Goal: Task Accomplishment & Management: Manage account settings

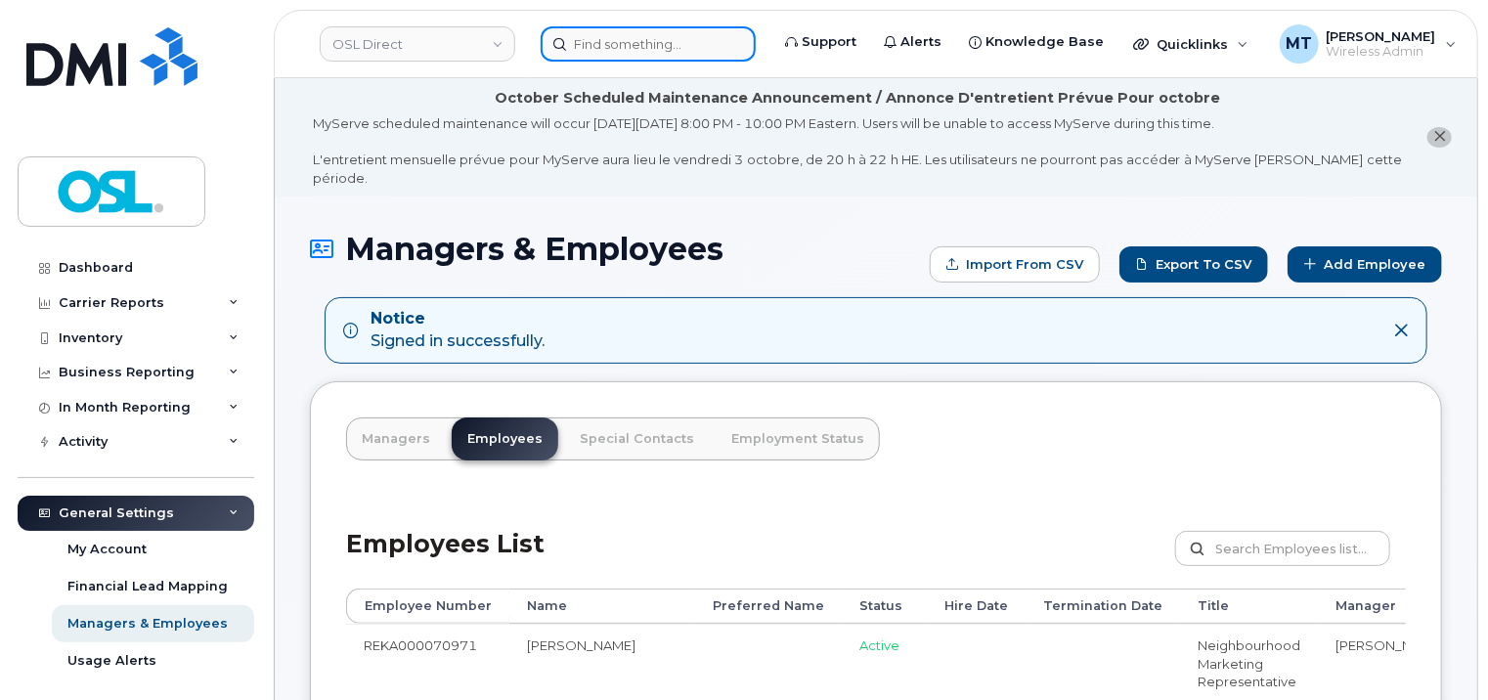
click at [665, 42] on input at bounding box center [648, 43] width 215 height 35
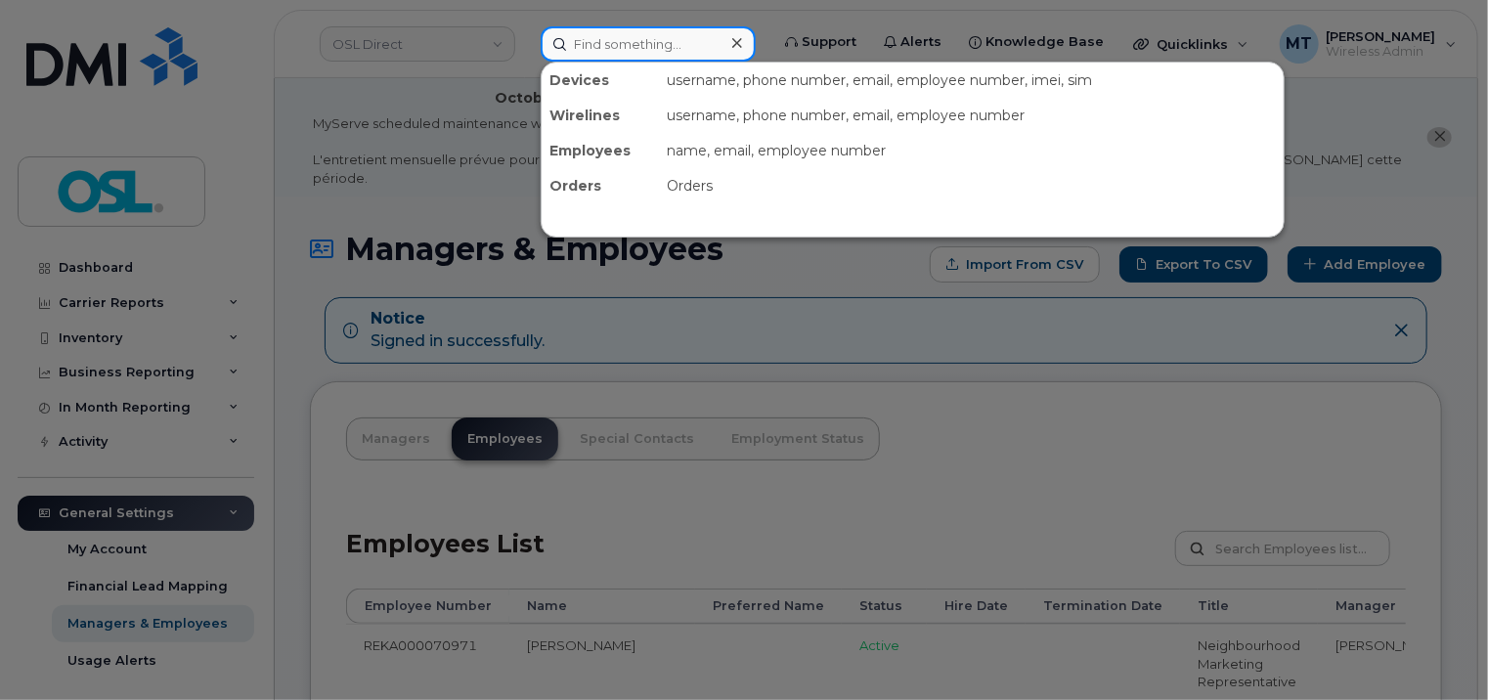
paste input "Junior.VixamaDelva@osldirect.com"
type input "Junior.VixamaDelva@osldirect.com"
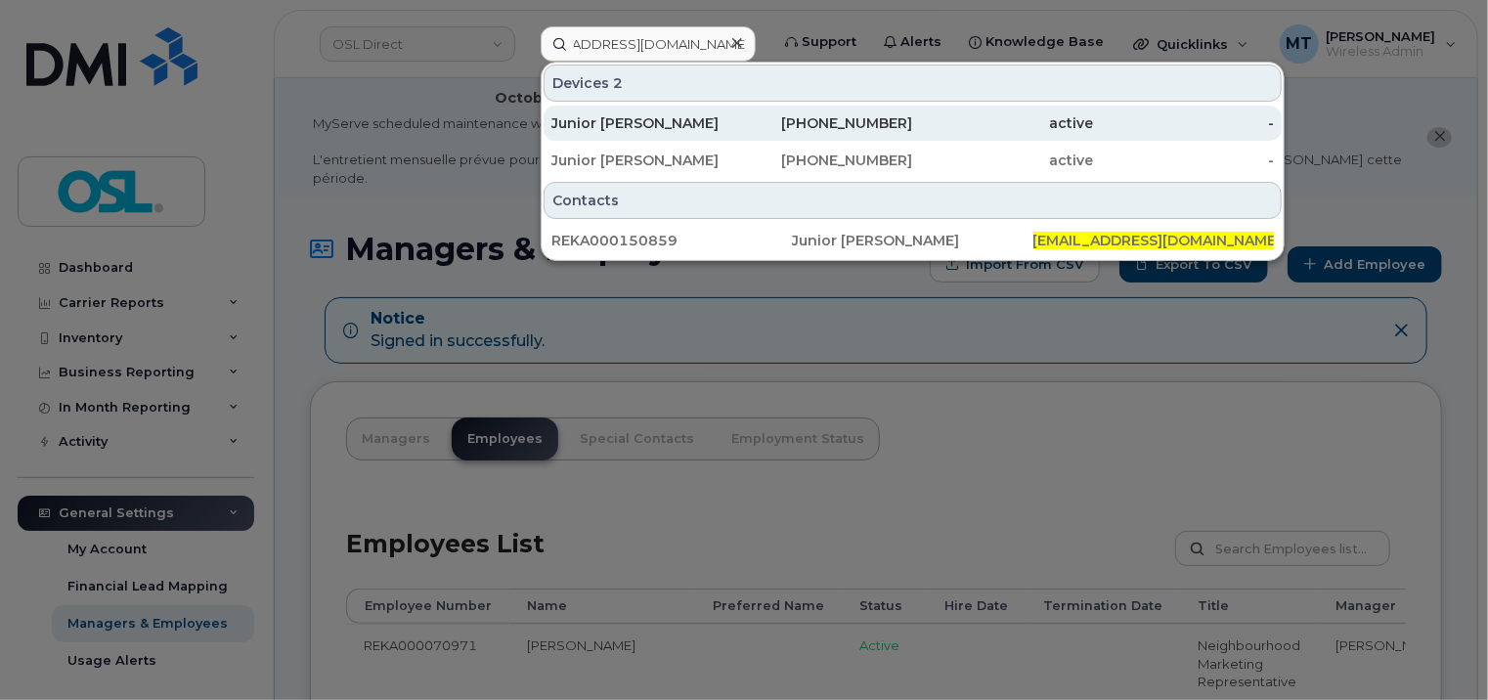
click at [761, 129] on div "514-894-5391" at bounding box center [822, 123] width 181 height 20
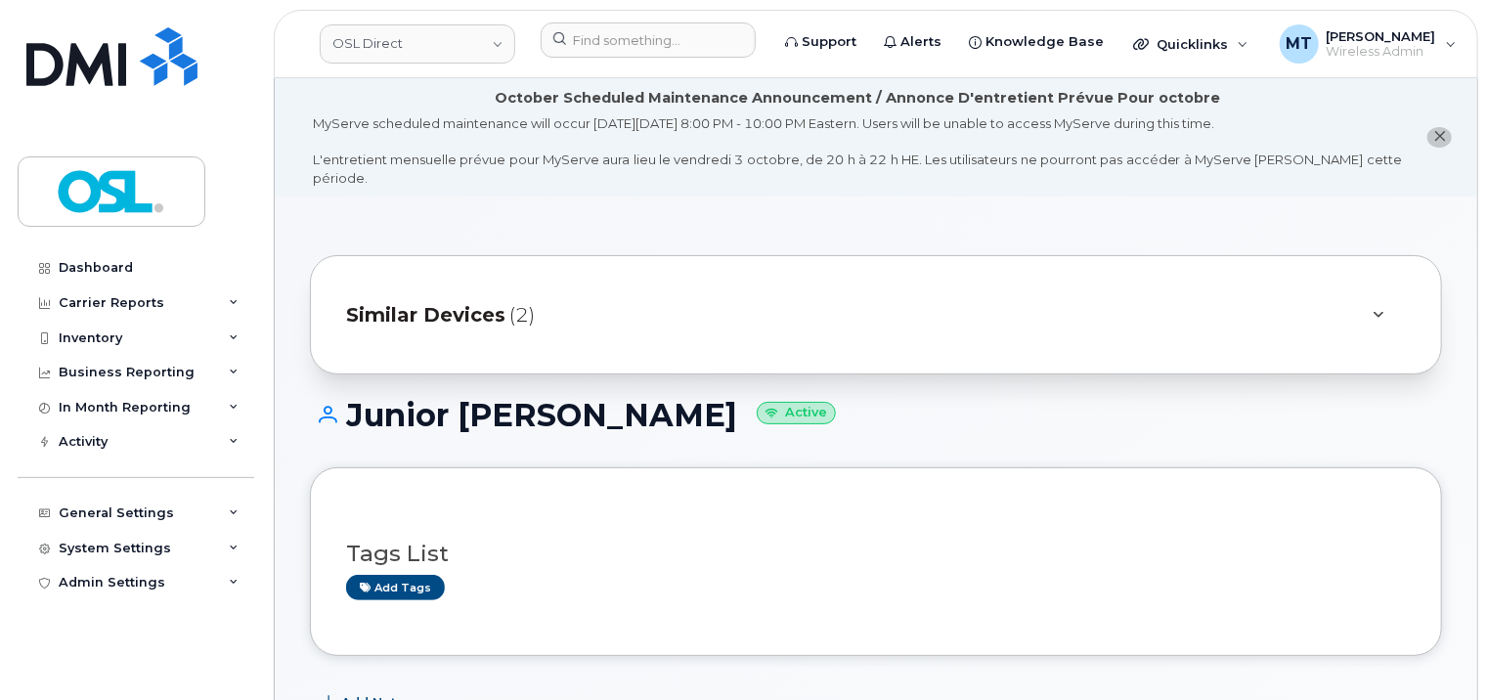
scroll to position [489, 0]
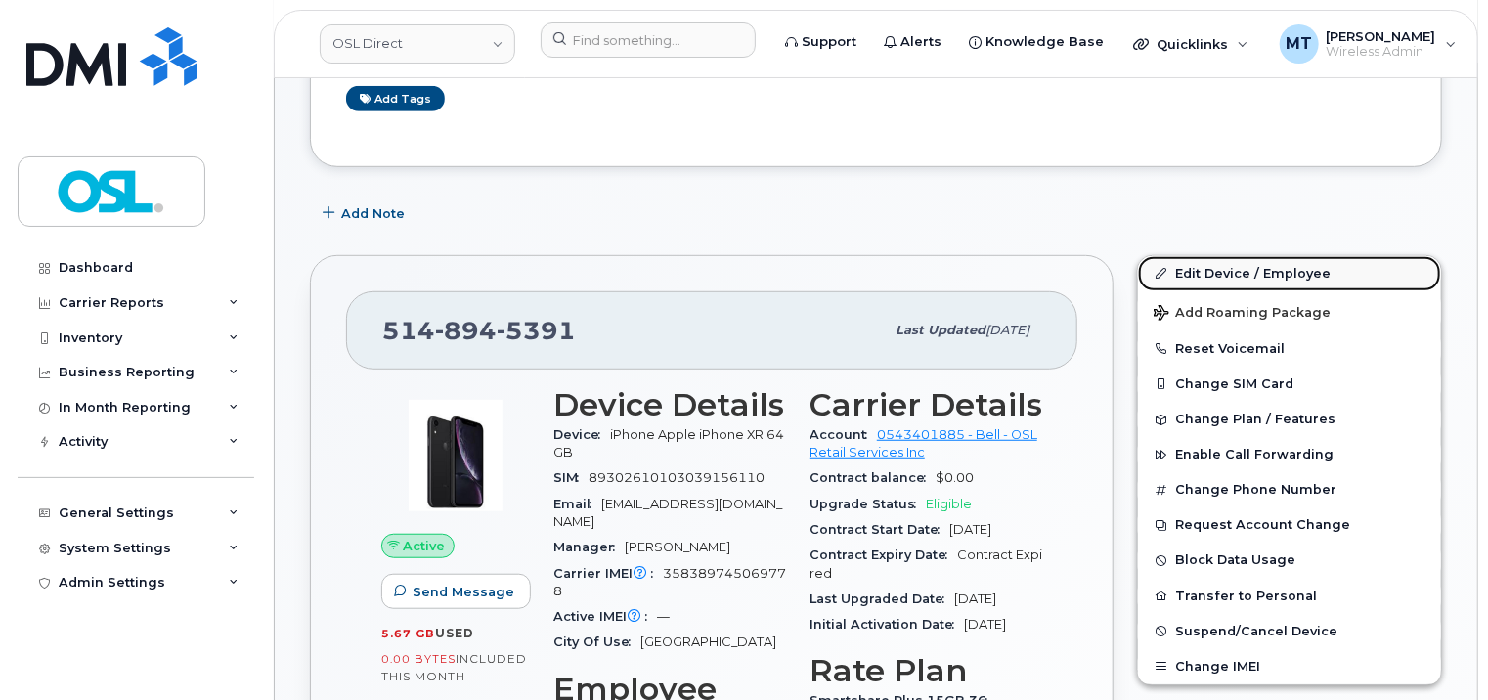
click at [1235, 257] on link "Edit Device / Employee" at bounding box center [1289, 273] width 303 height 35
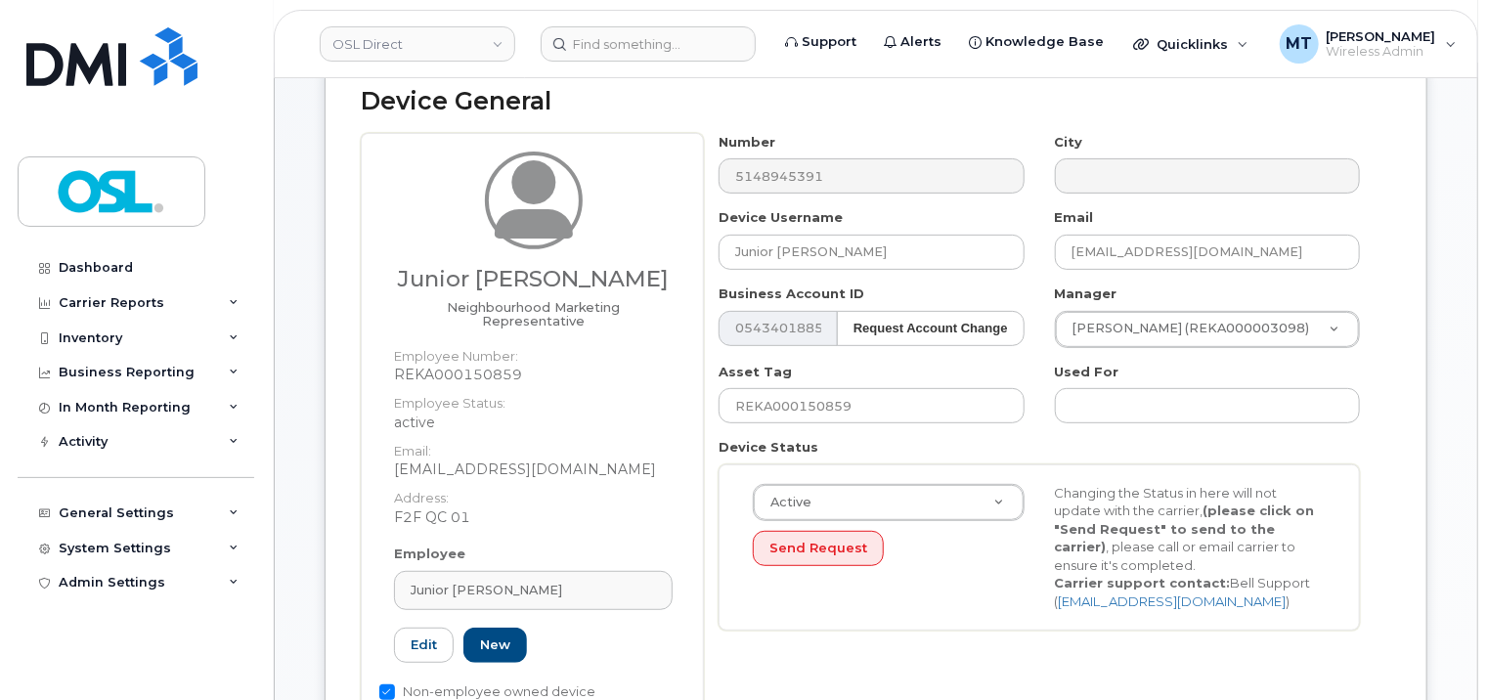
scroll to position [587, 0]
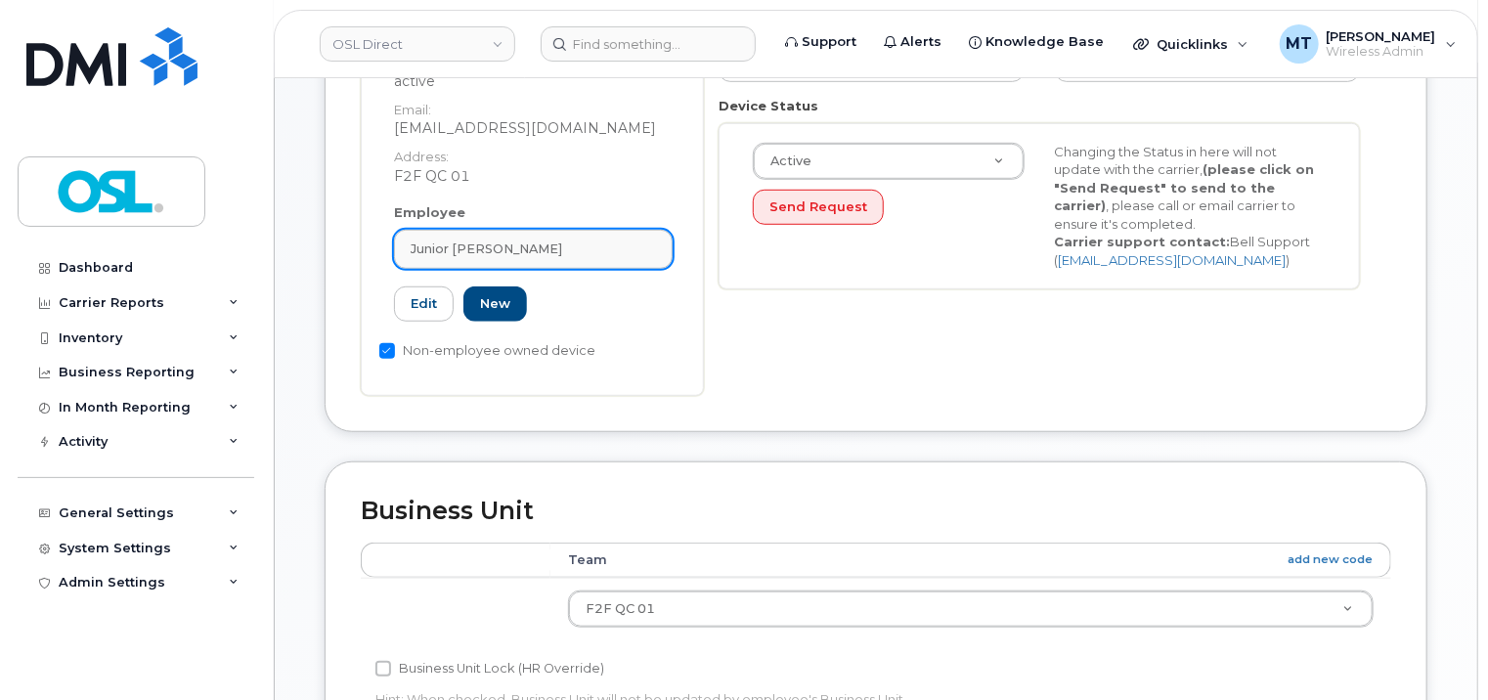
click at [527, 231] on link "Junior [PERSON_NAME]" at bounding box center [533, 249] width 279 height 39
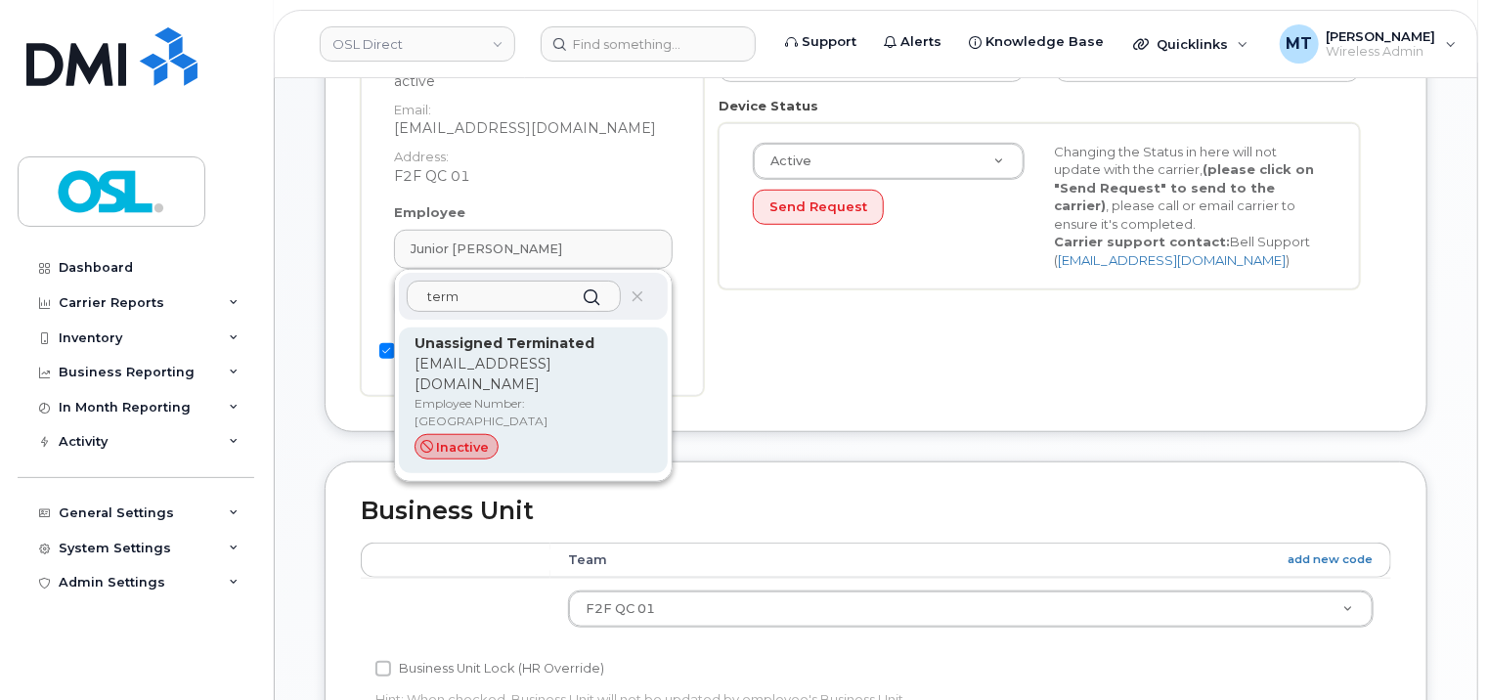
type input "term"
click at [549, 354] on p "support_2@osldirect.com" at bounding box center [534, 374] width 238 height 41
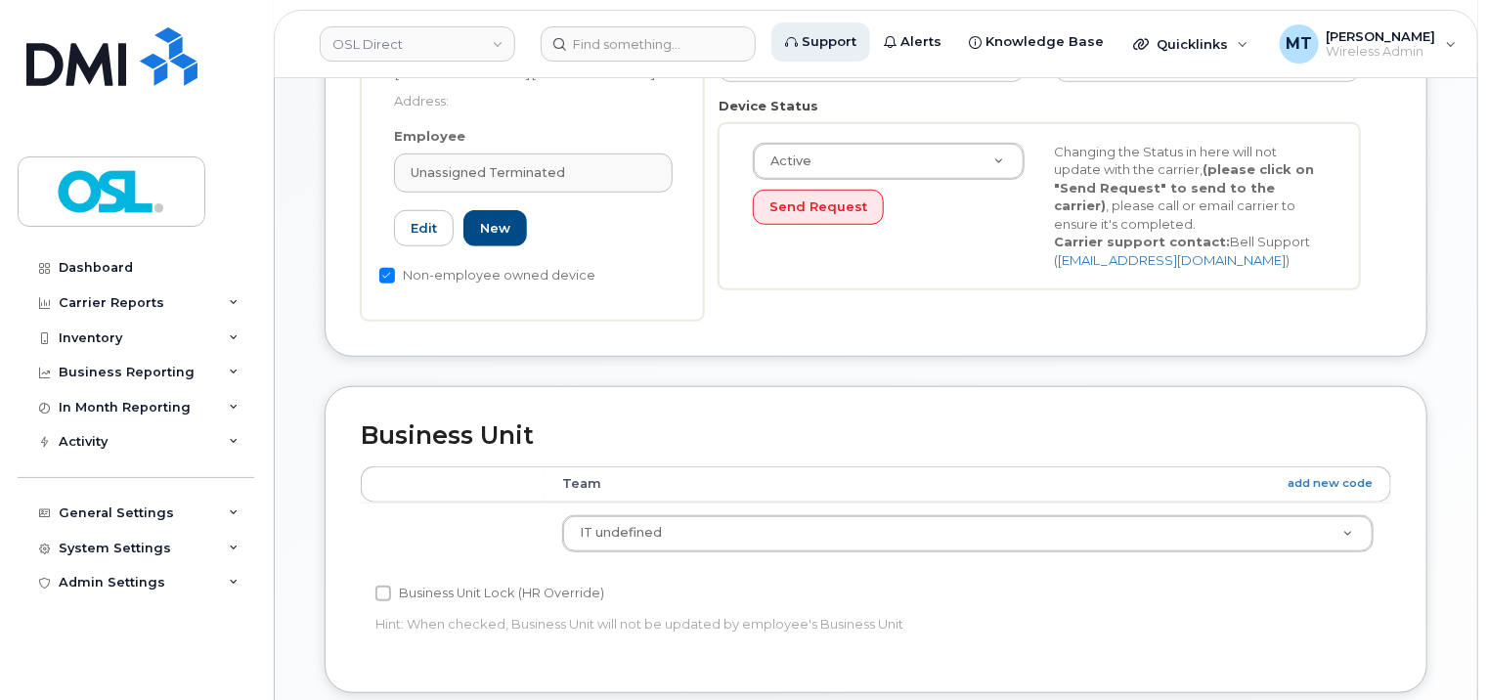
type input "UT"
type input "Unassigned Terminated"
type input "support_2@osldirect.com"
type input "4117510"
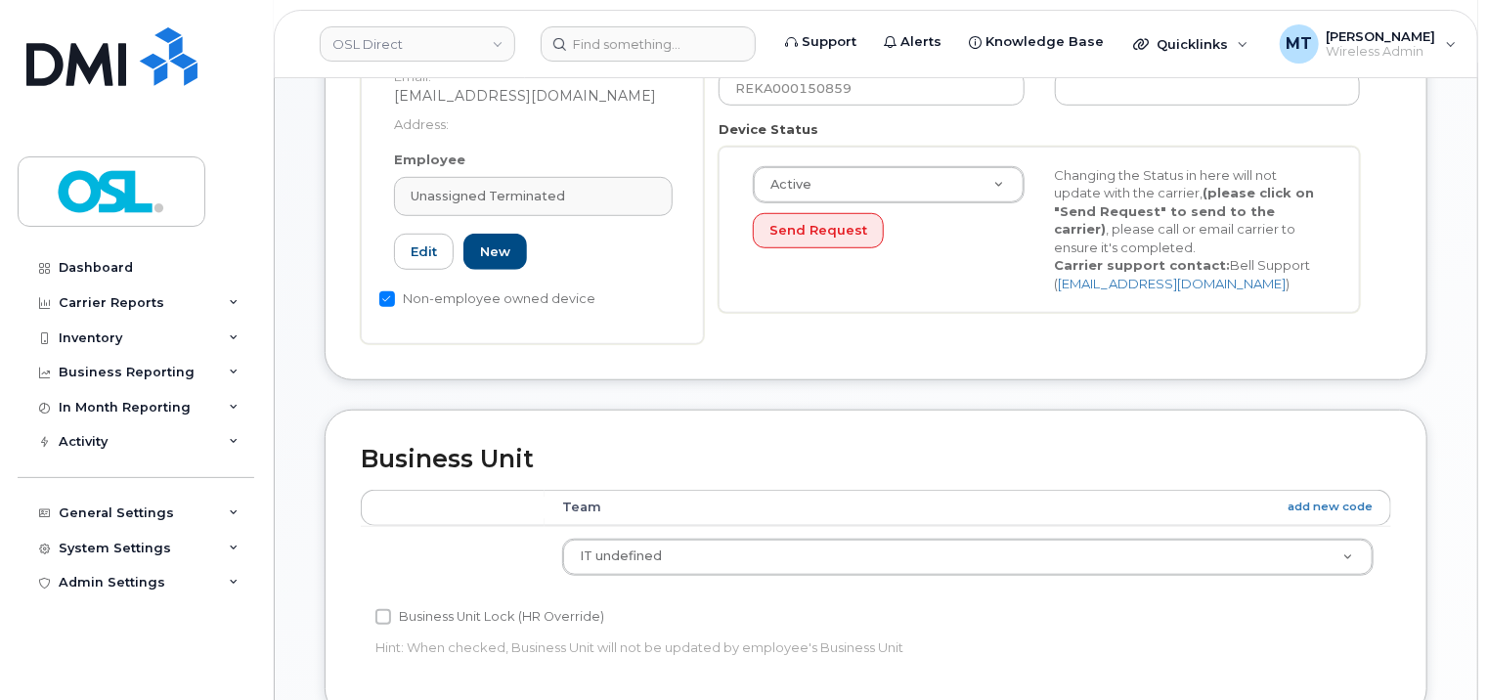
scroll to position [1150, 0]
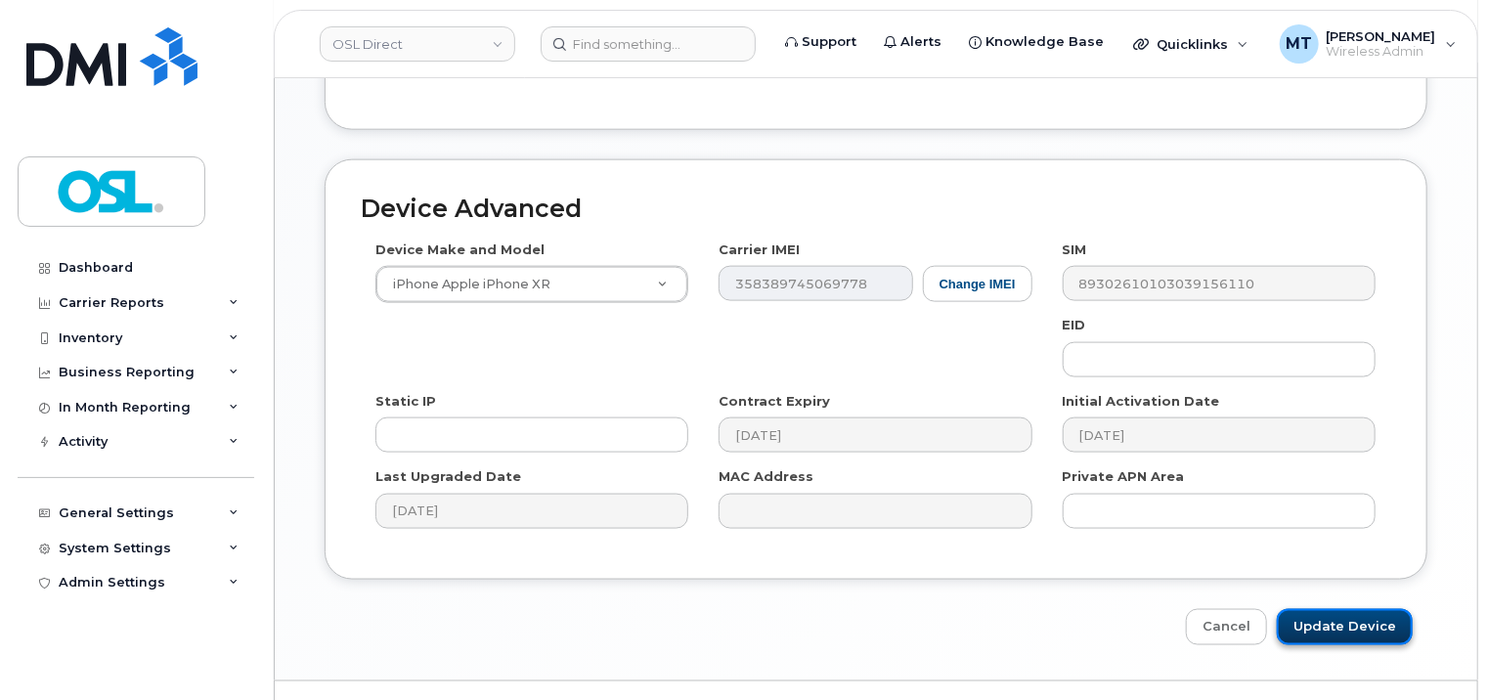
click at [1385, 609] on input "Update Device" at bounding box center [1345, 627] width 136 height 36
type input "Saving..."
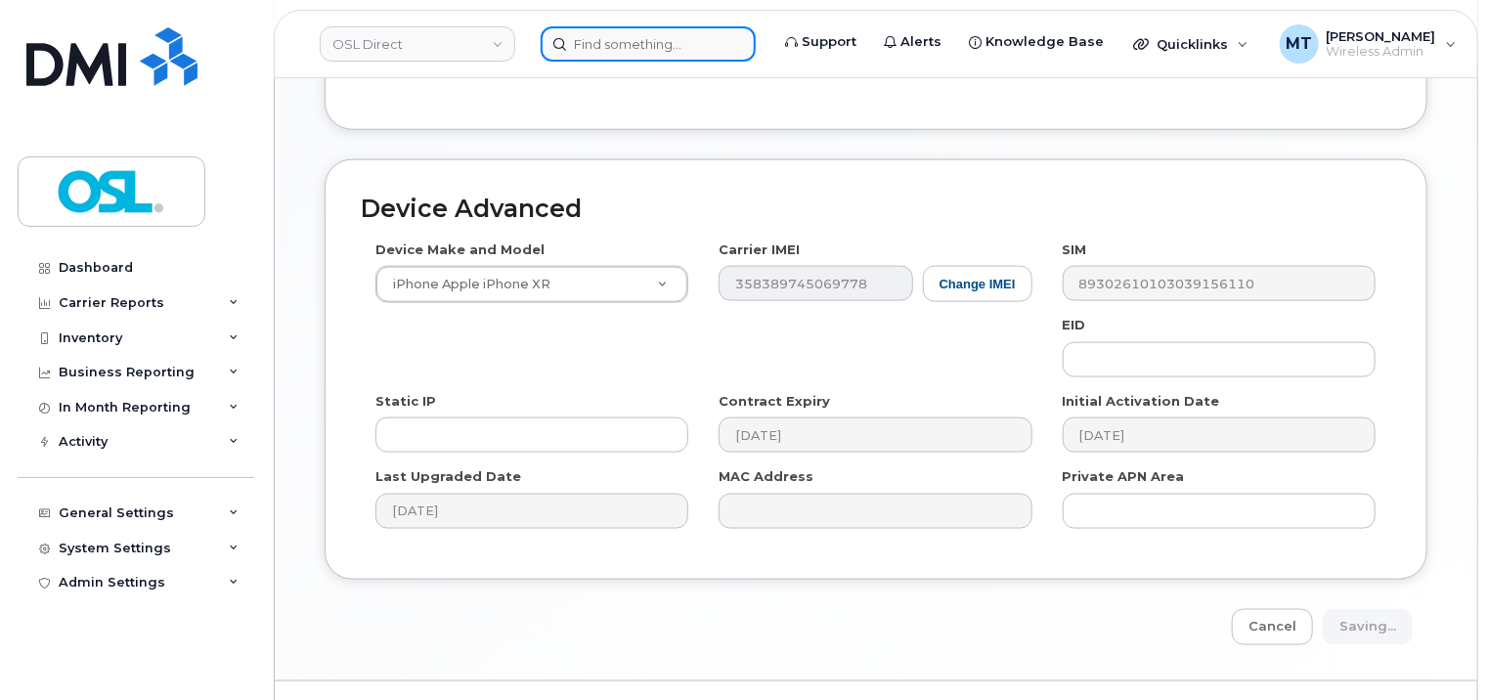
click at [635, 49] on input at bounding box center [648, 43] width 215 height 35
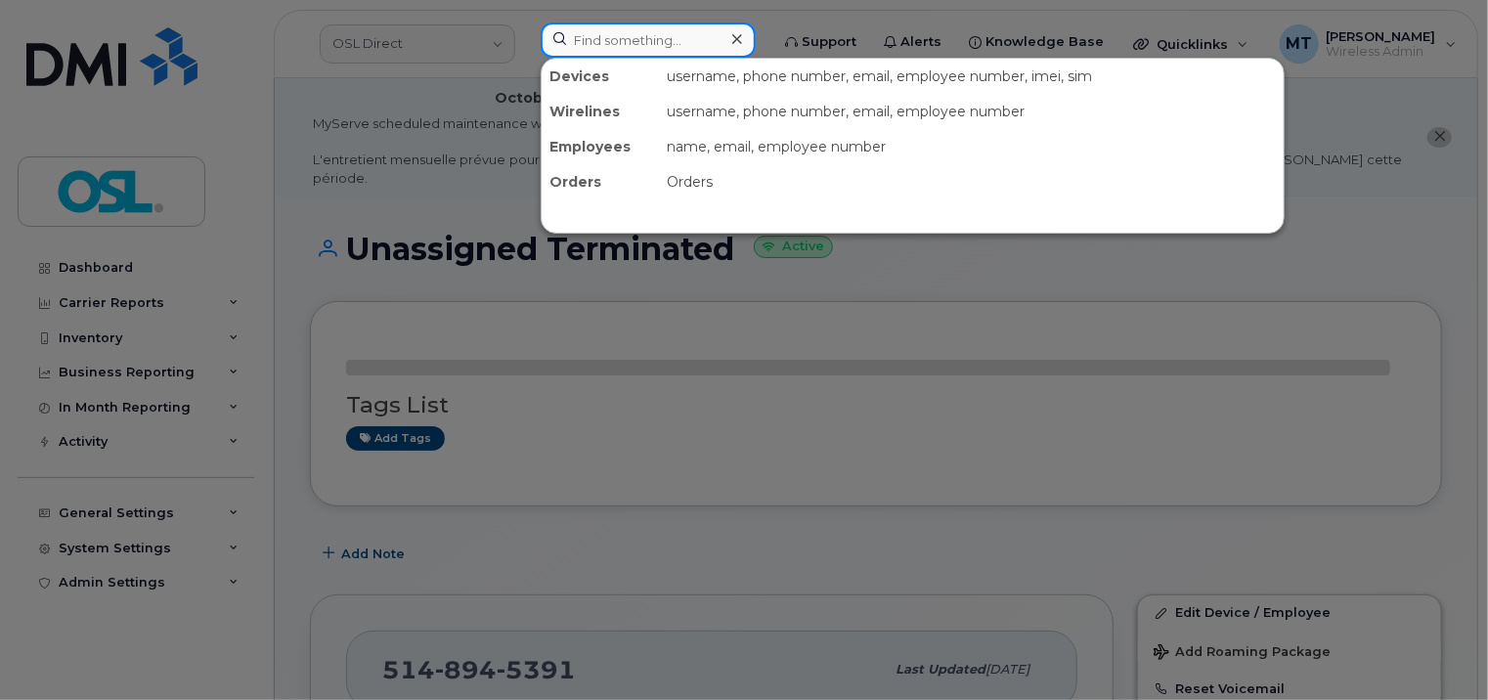
click at [637, 49] on input at bounding box center [648, 39] width 215 height 35
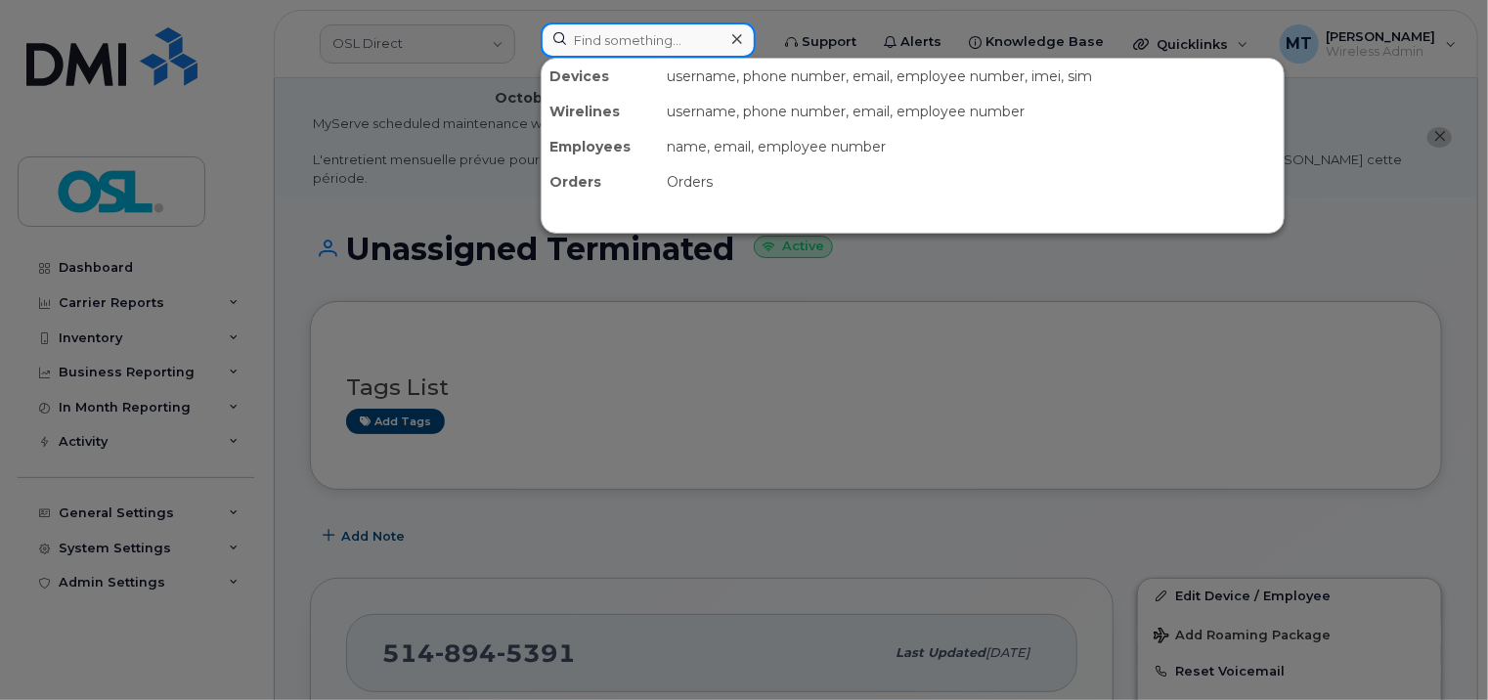
paste input "Junior.VixamaDelva@osldirect.com"
type input "Junior.VixamaDelva@osldirect.com"
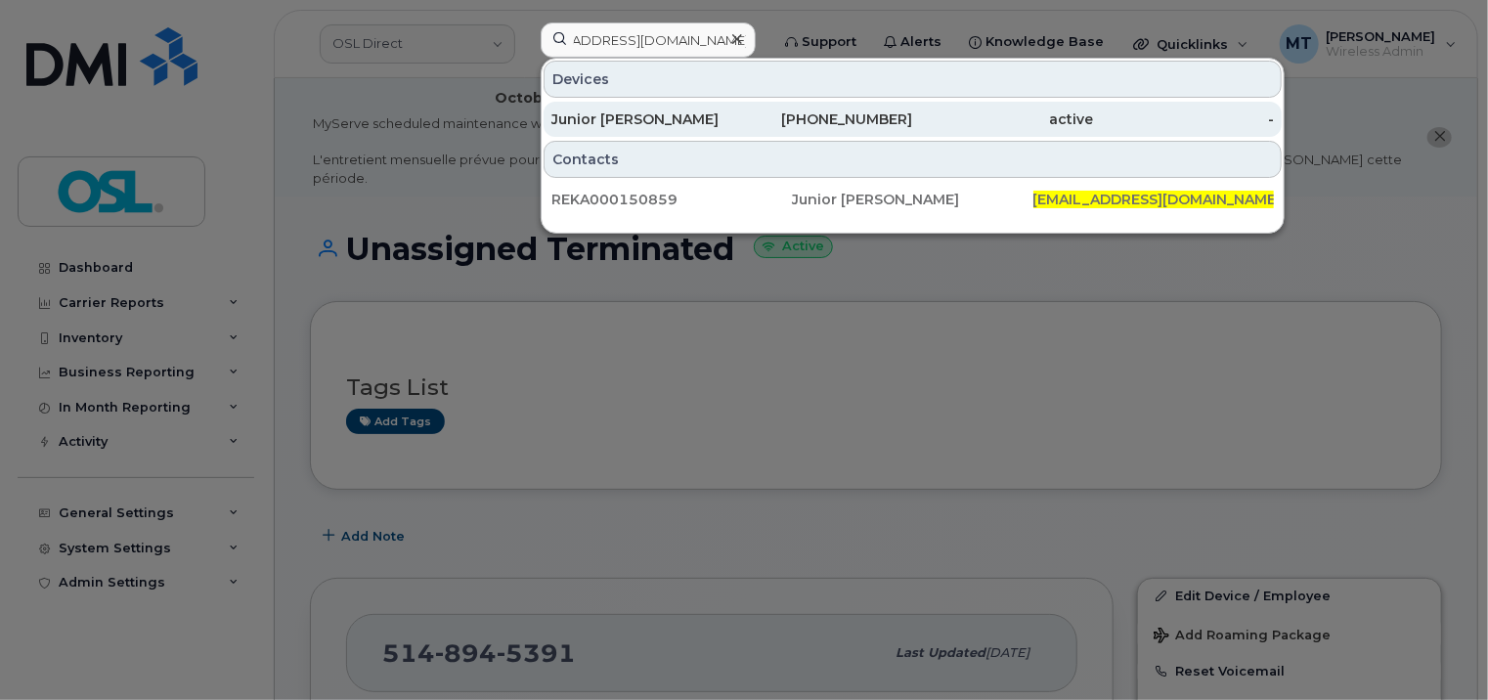
scroll to position [0, 0]
click at [707, 121] on div "Junior [PERSON_NAME]" at bounding box center [642, 120] width 181 height 20
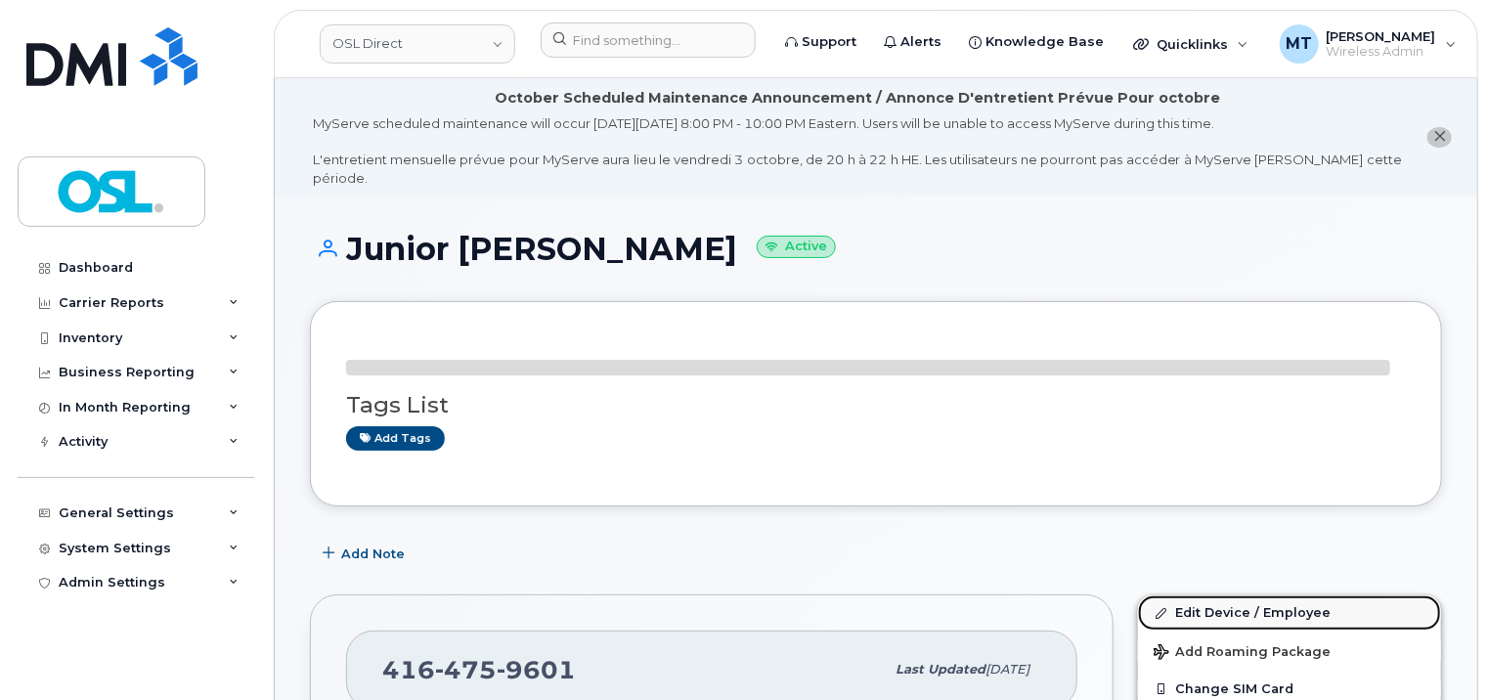
click at [1262, 596] on link "Edit Device / Employee" at bounding box center [1289, 613] width 303 height 35
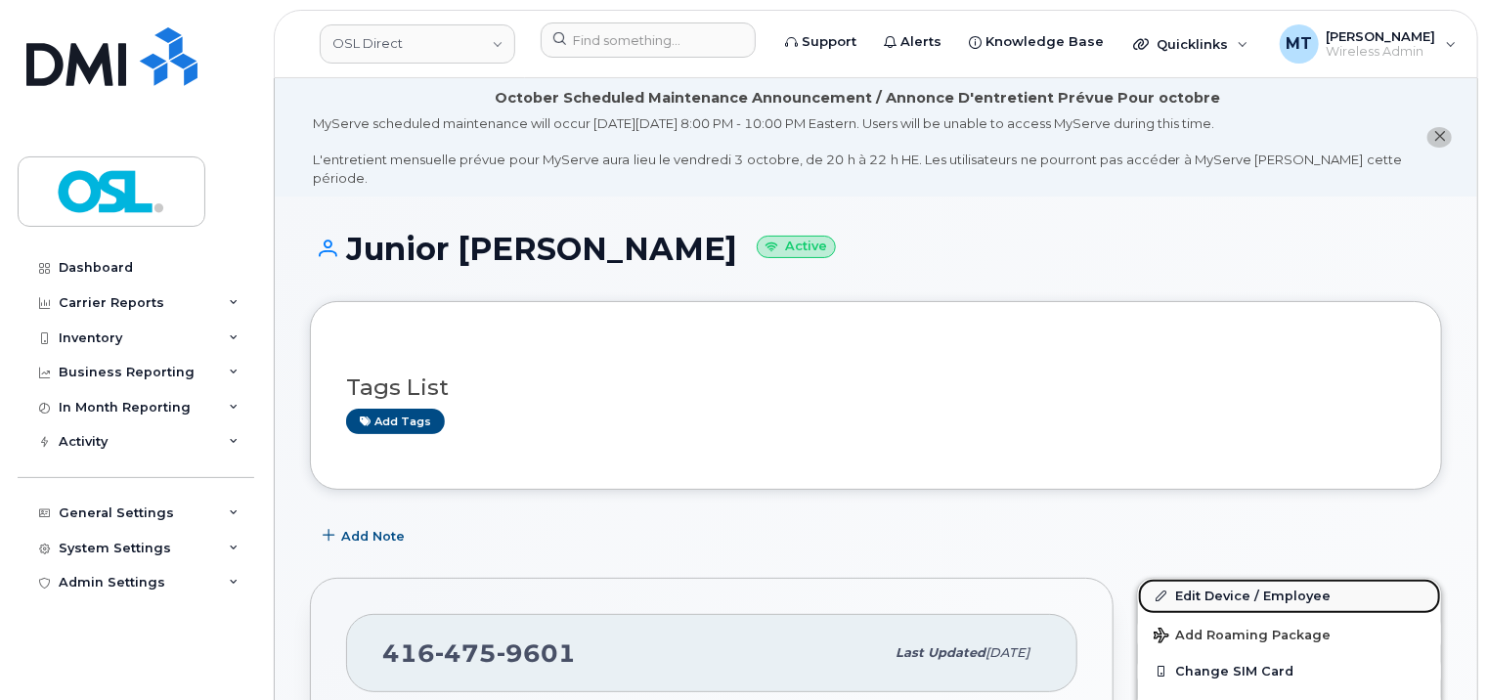
click at [1263, 583] on link "Edit Device / Employee" at bounding box center [1289, 596] width 303 height 35
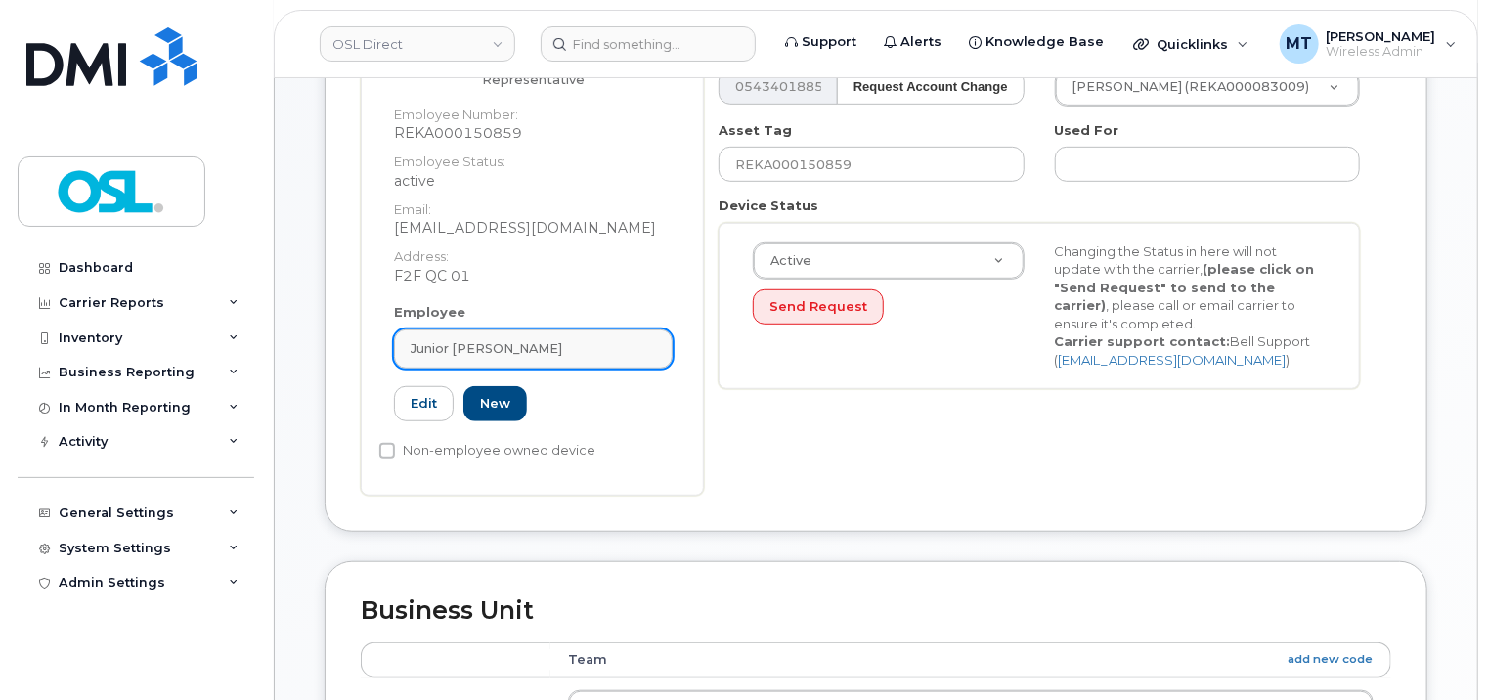
scroll to position [489, 0]
click at [563, 337] on div "Junior Vixama Delva" at bounding box center [533, 346] width 245 height 19
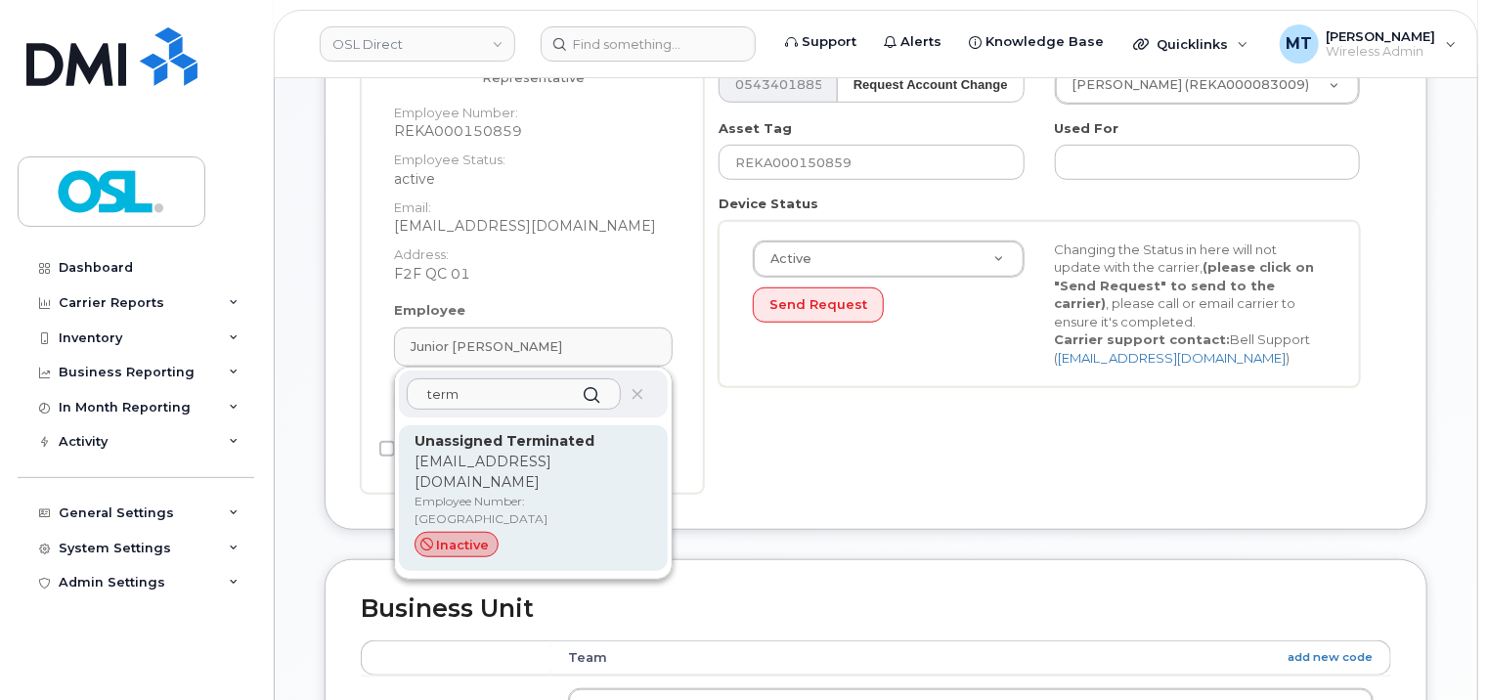
type input "term"
click at [561, 431] on p "Unassigned Terminated" at bounding box center [534, 441] width 238 height 21
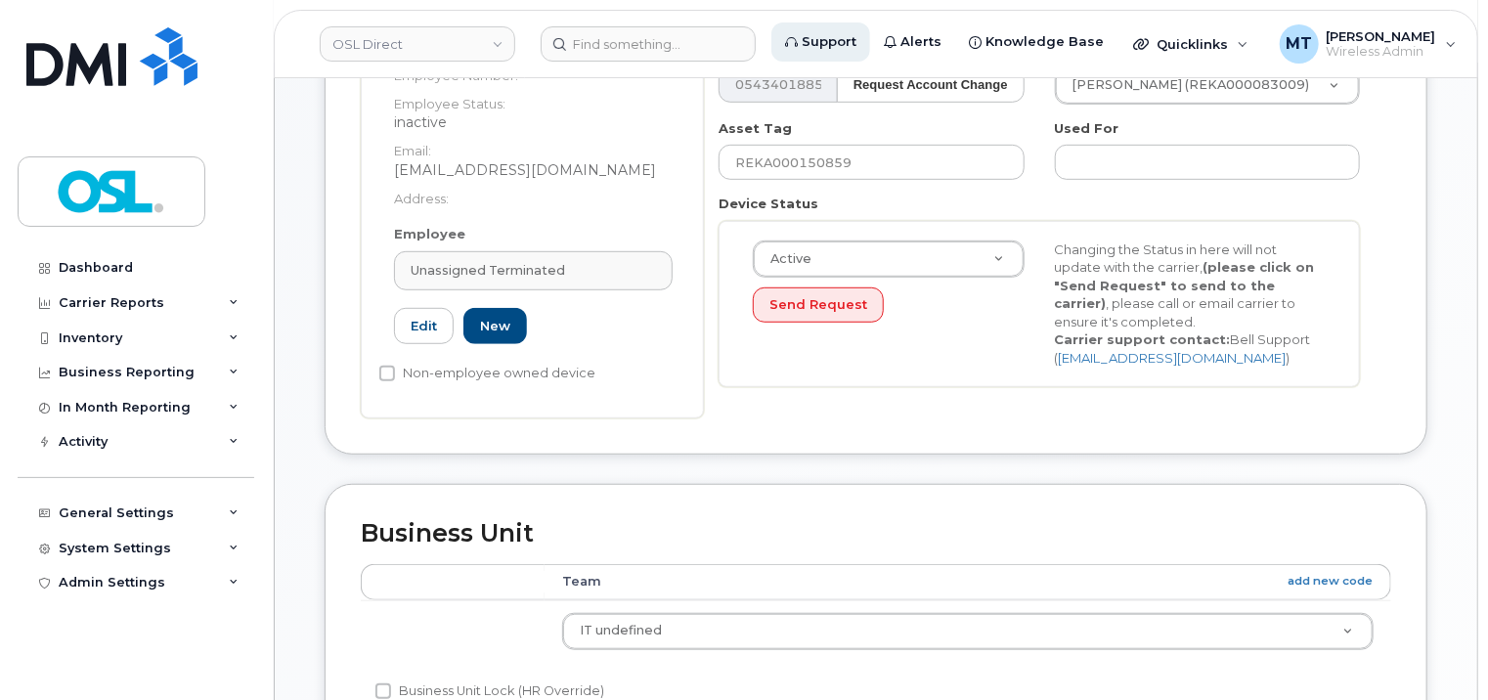
type input "UT"
type input "Unassigned Terminated"
type input "support_2@osldirect.com"
type input "4117510"
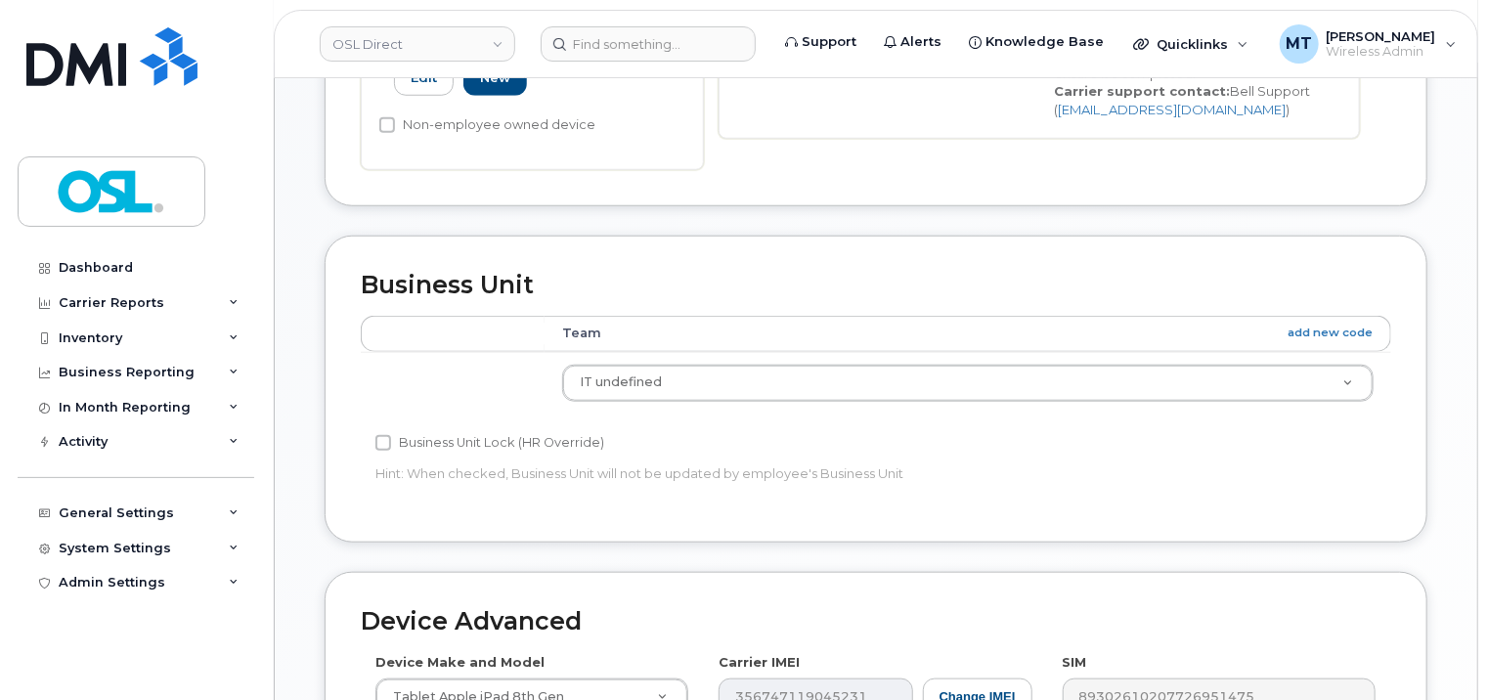
scroll to position [1076, 0]
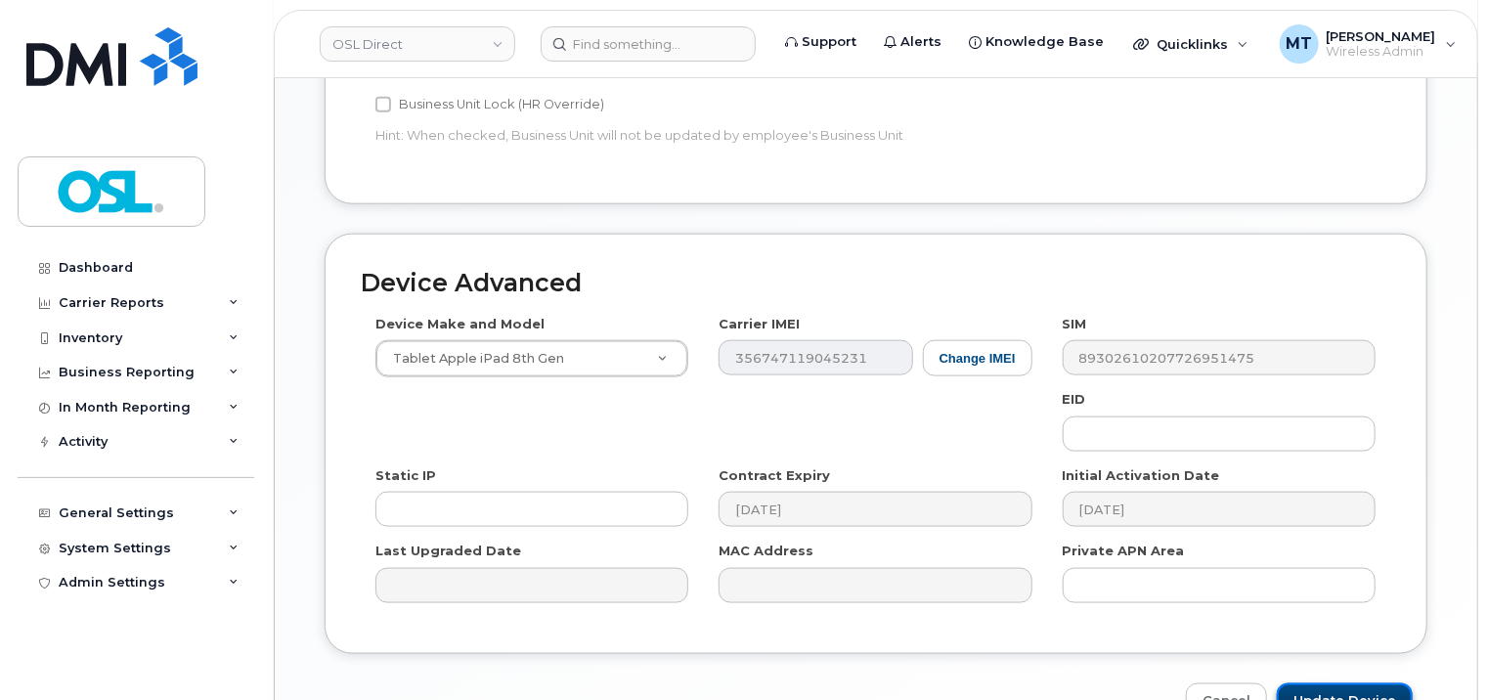
click at [1391, 685] on input "Update Device" at bounding box center [1345, 702] width 136 height 36
type input "Saving..."
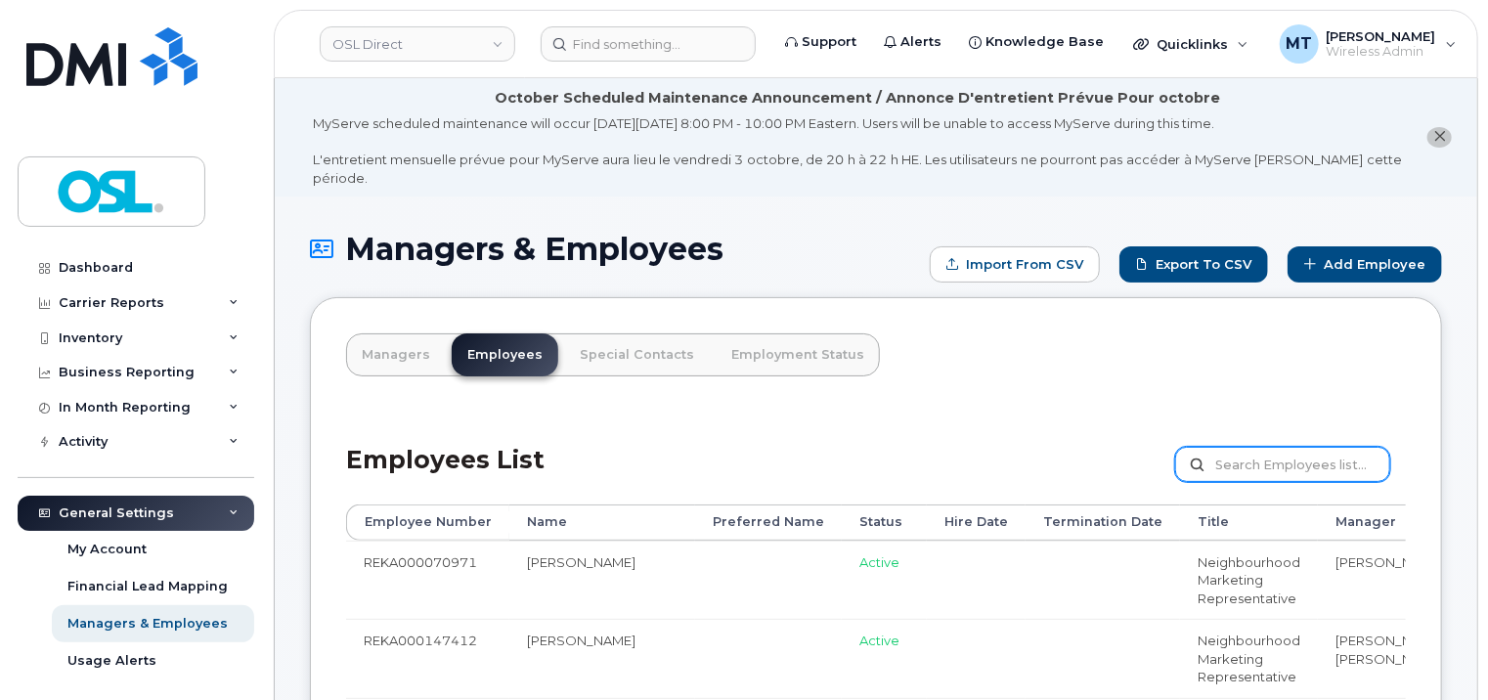
click at [1304, 450] on input "text" at bounding box center [1282, 464] width 215 height 35
paste input "Junior.VixamaDelva@osldirect.com"
paste input "REKA000150859"
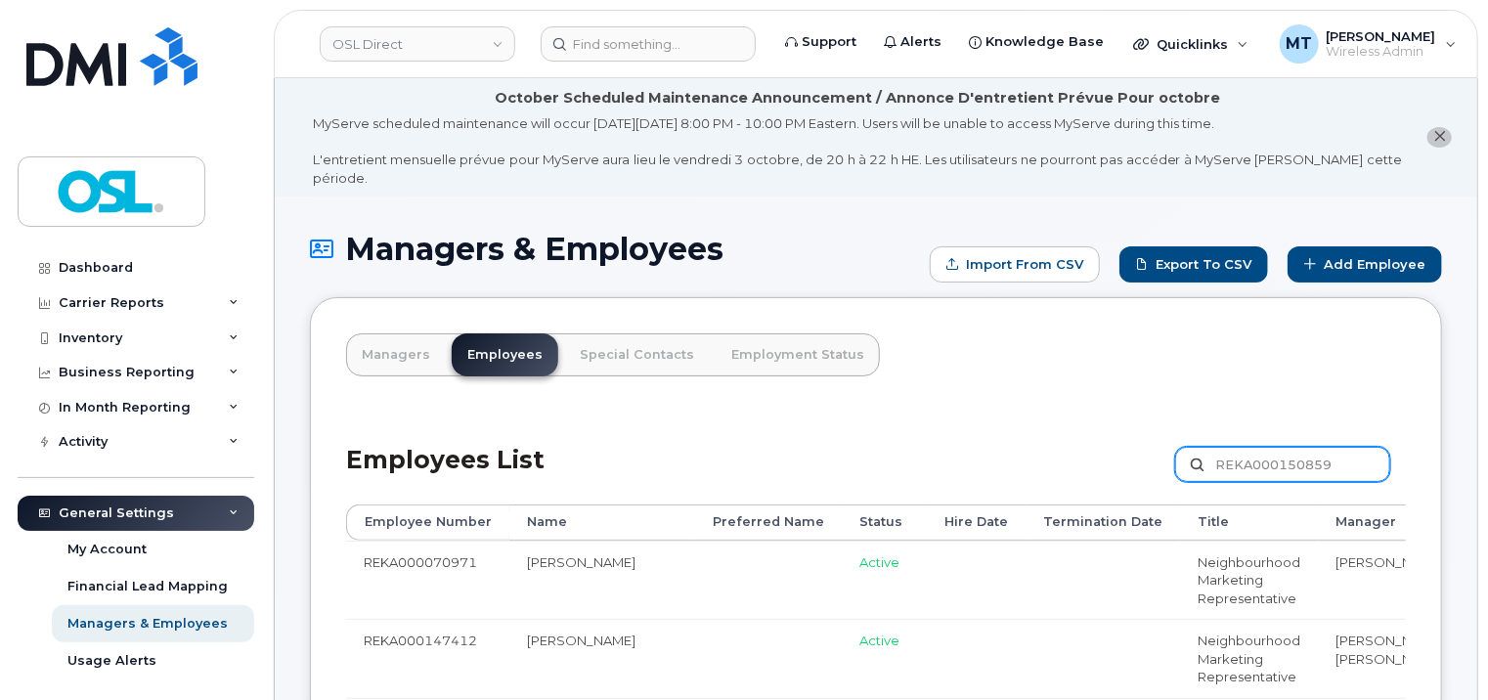
type input "REKA000150859"
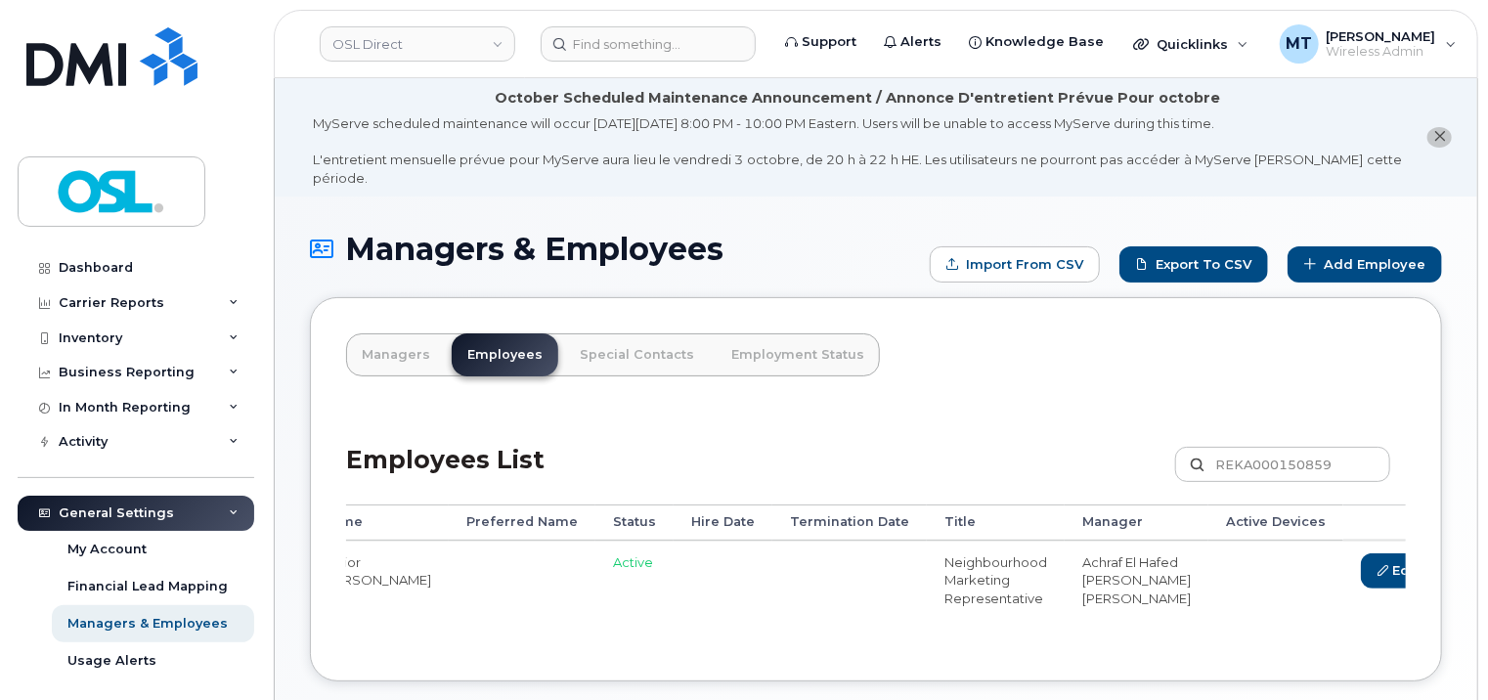
scroll to position [0, 218]
click at [1430, 554] on link "Delete" at bounding box center [1477, 572] width 94 height 36
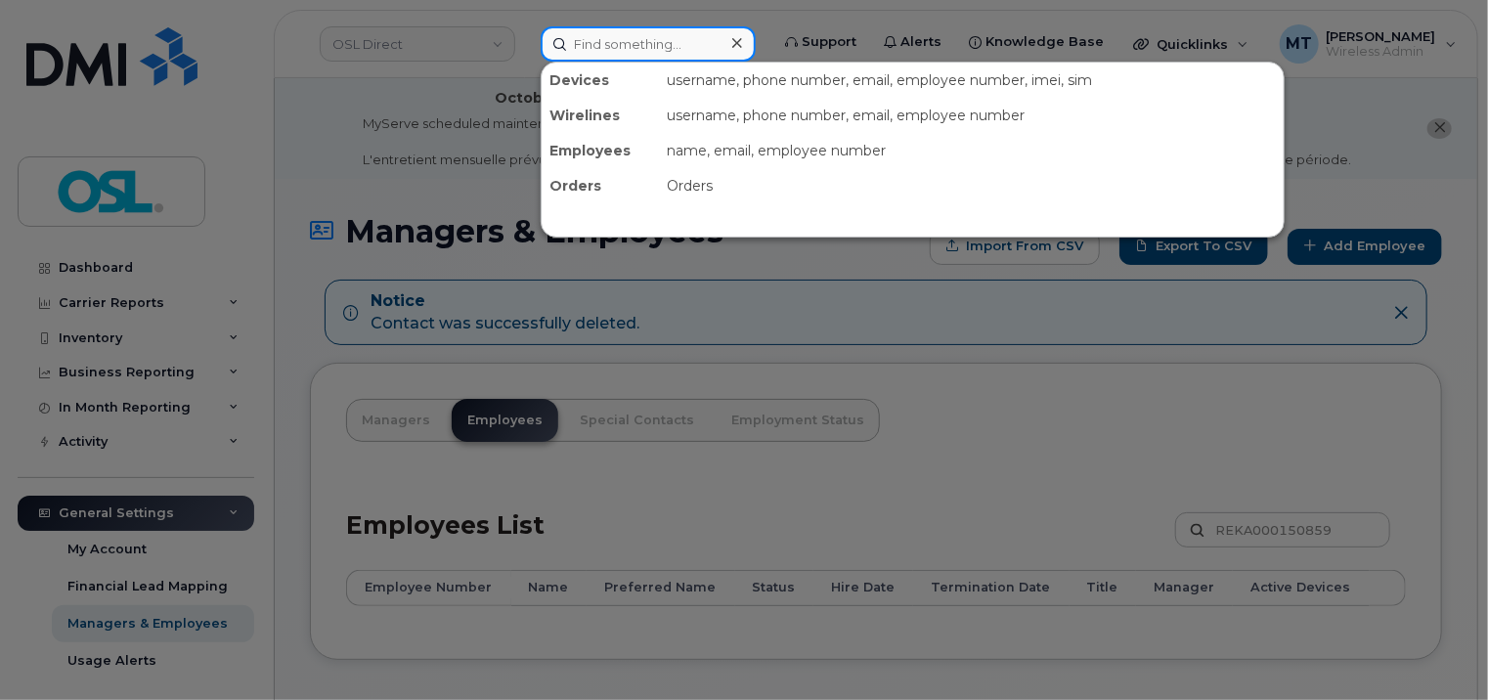
click at [638, 53] on input at bounding box center [648, 43] width 215 height 35
paste input "[PERSON_NAME][EMAIL_ADDRESS][DOMAIN_NAME]"
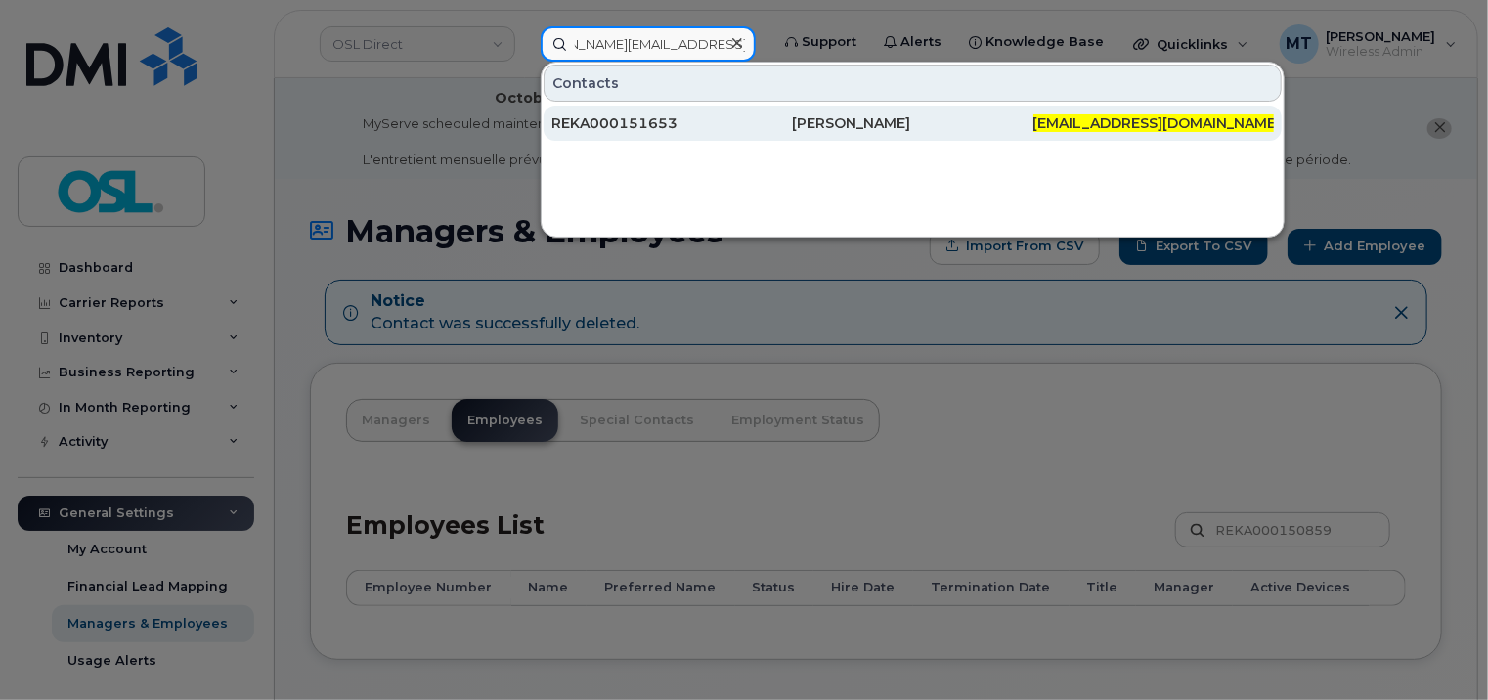
type input "[PERSON_NAME][EMAIL_ADDRESS][DOMAIN_NAME]"
click at [641, 121] on div "REKA000151653" at bounding box center [672, 123] width 241 height 20
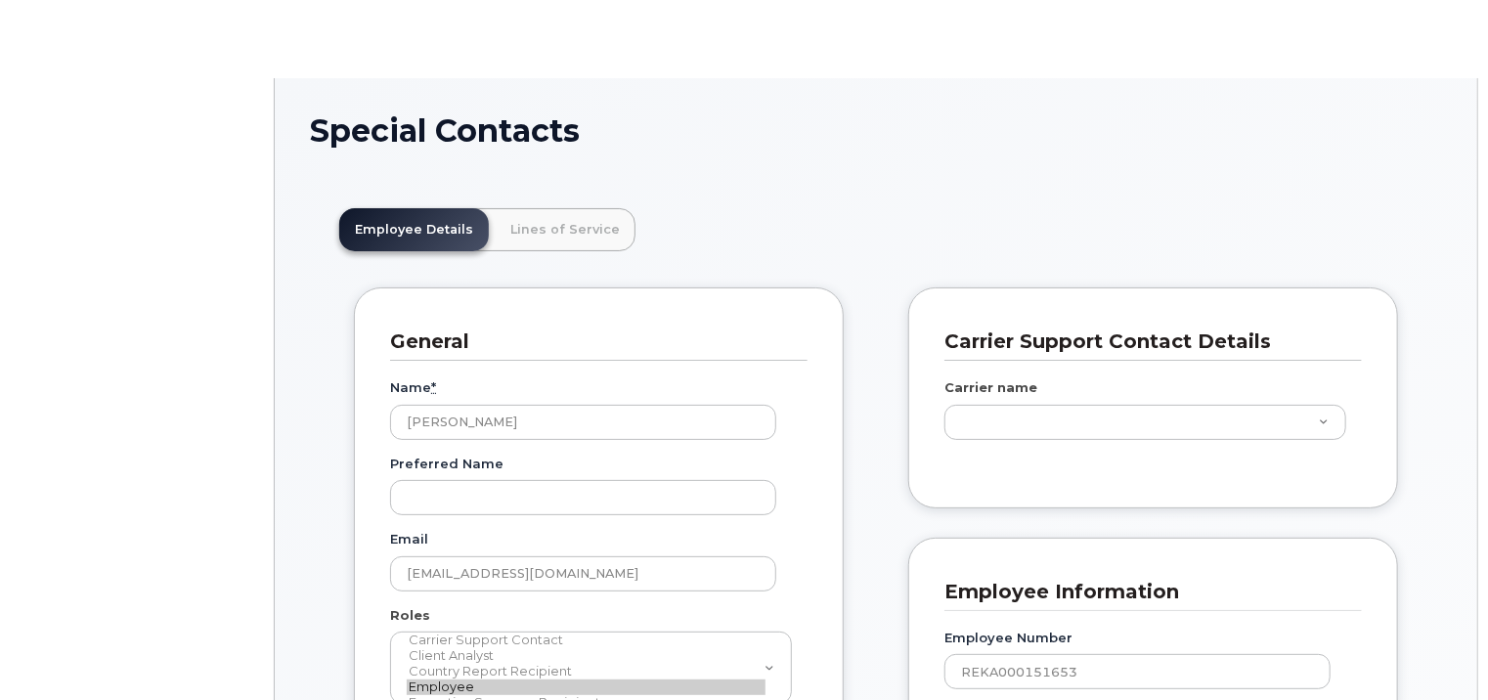
scroll to position [59, 0]
type input "3358032"
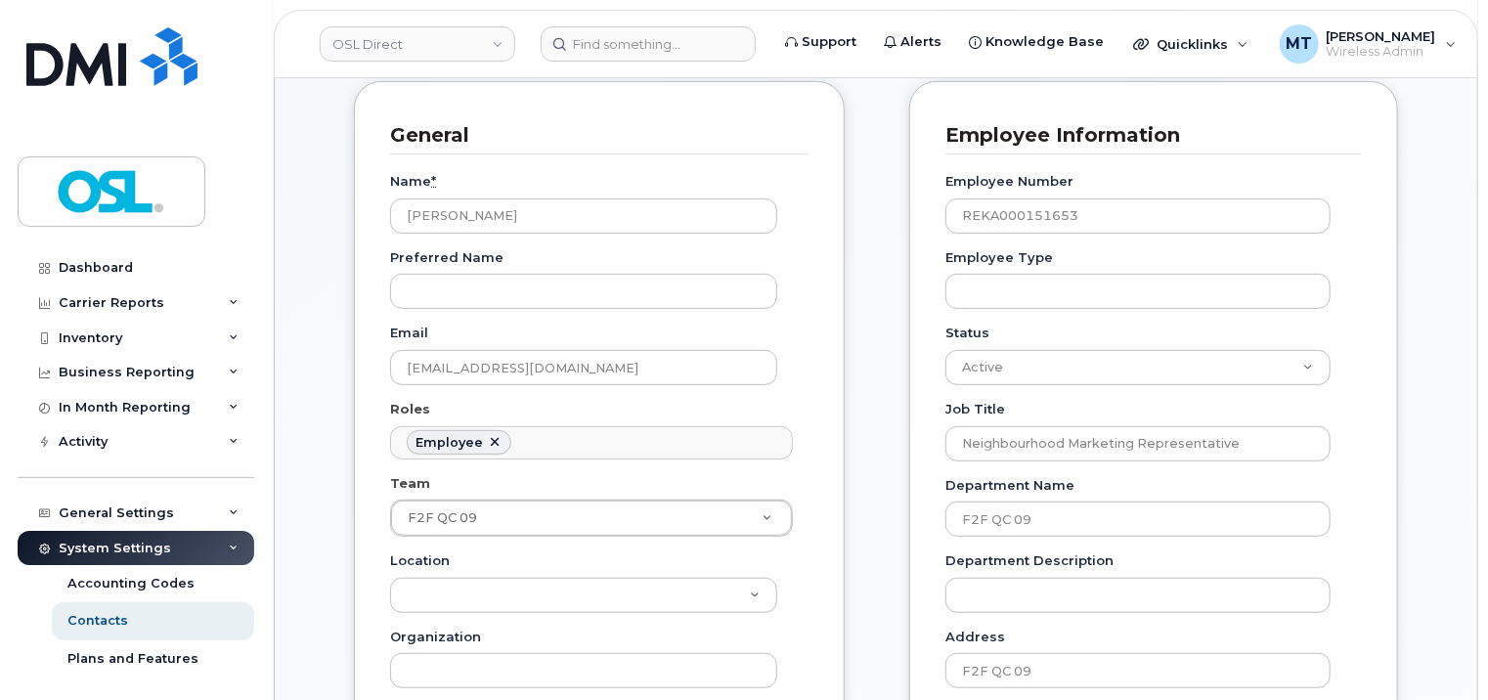
scroll to position [0, 0]
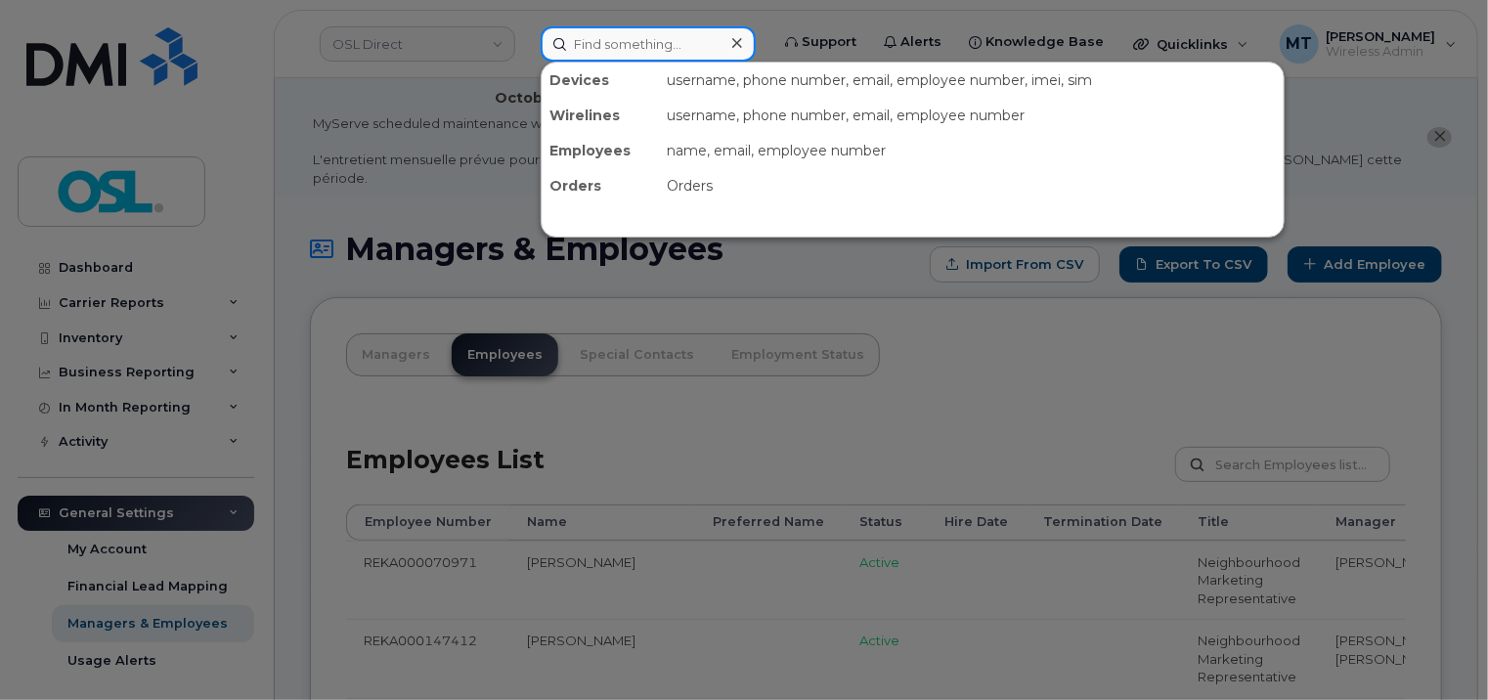
drag, startPoint x: 664, startPoint y: 32, endPoint x: 664, endPoint y: 50, distance: 17.6
click at [664, 45] on input at bounding box center [648, 43] width 215 height 35
paste input "REKA000151653"
type input "REKA000151653"
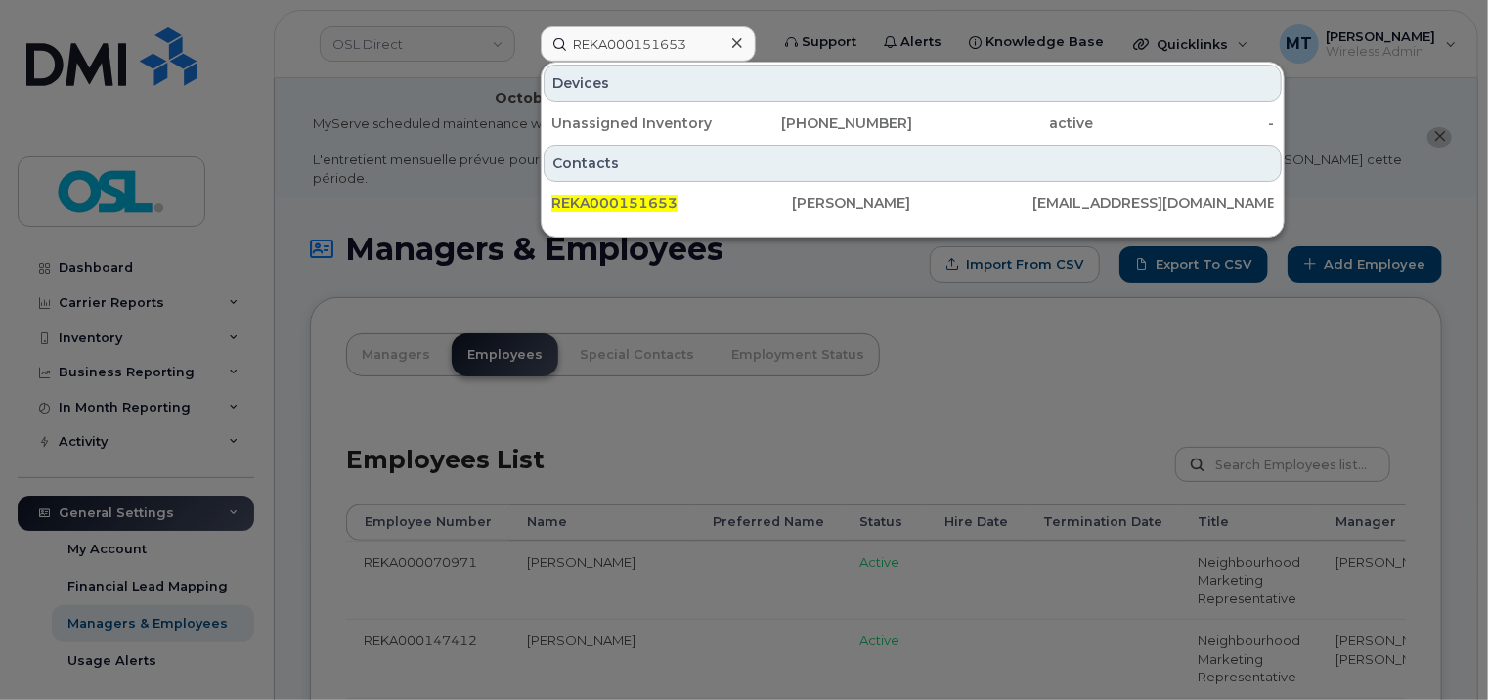
click at [734, 39] on icon at bounding box center [737, 43] width 10 height 10
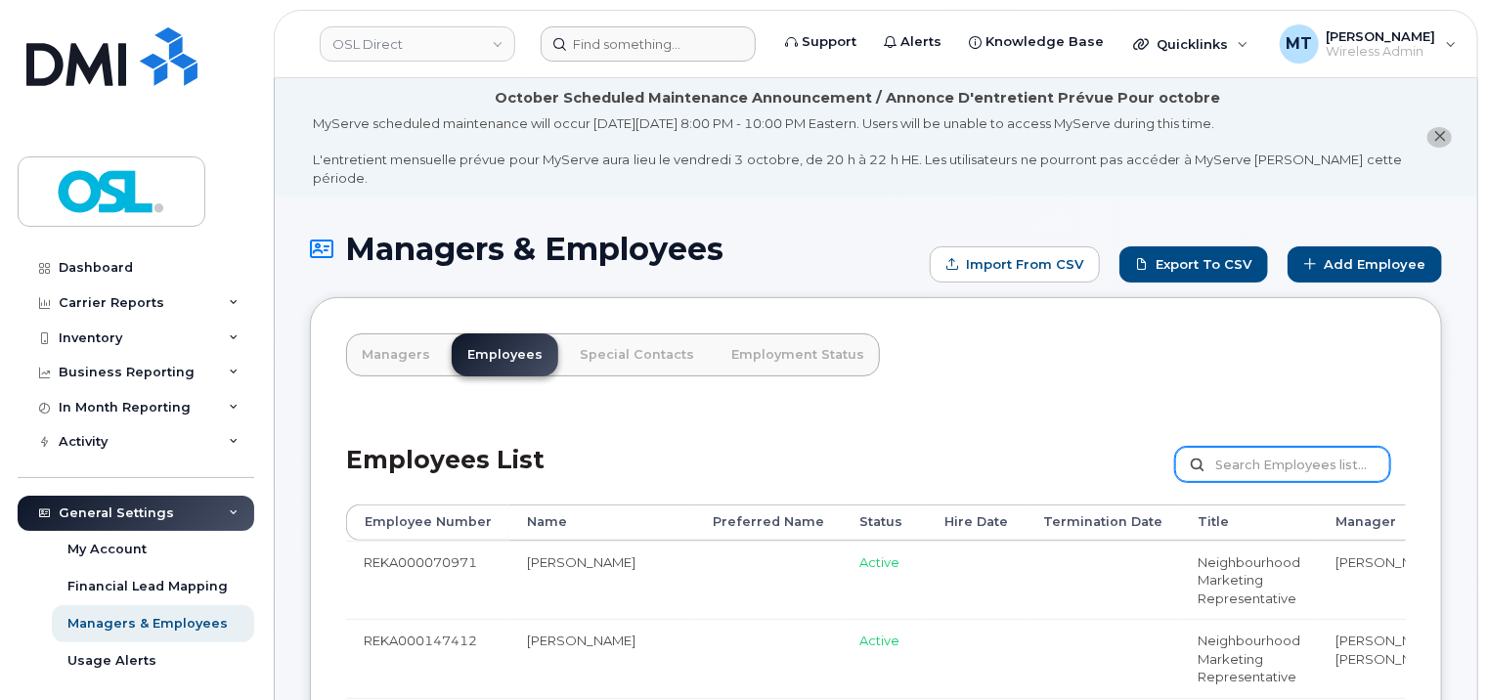
click at [1280, 447] on input "text" at bounding box center [1282, 464] width 215 height 35
paste input "REKA000151653"
type input "REKA000151653"
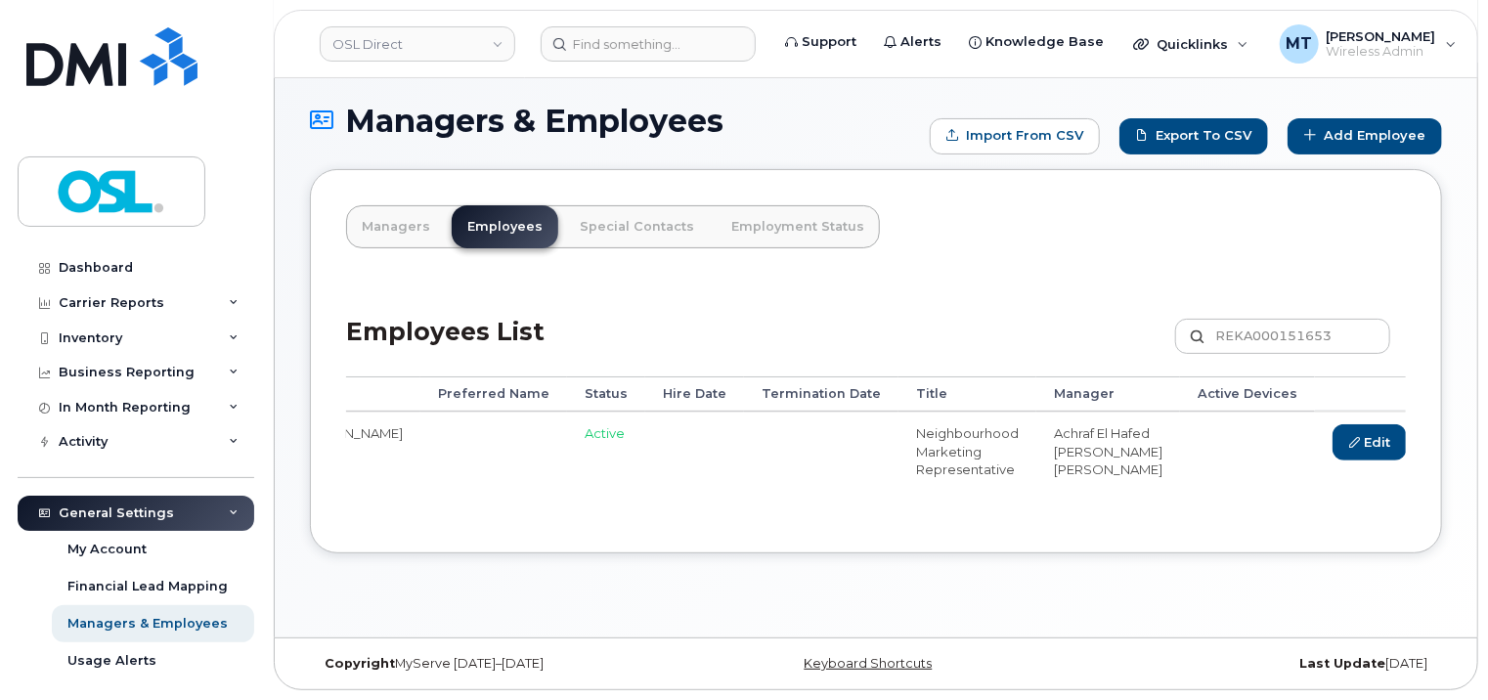
scroll to position [0, 241]
click at [1407, 424] on link "Delete" at bounding box center [1454, 442] width 94 height 36
